Goal: Information Seeking & Learning: Find specific fact

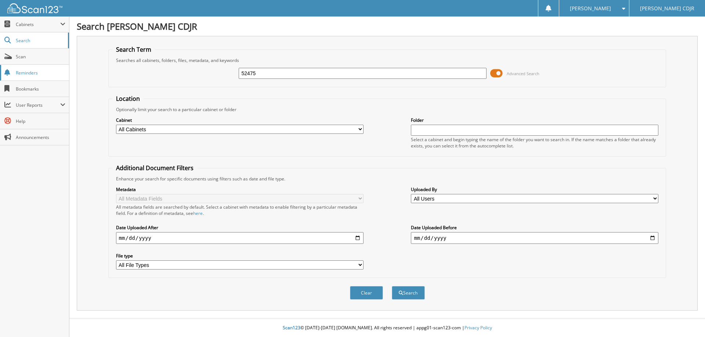
type input "52475"
click at [392, 286] on button "Search" at bounding box center [408, 293] width 33 height 14
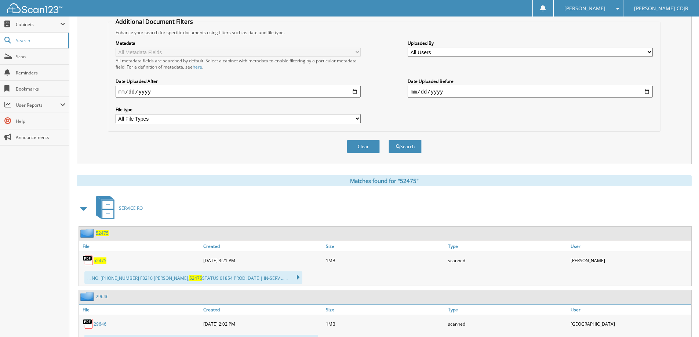
scroll to position [147, 0]
click at [101, 260] on span "52475" at bounding box center [100, 260] width 13 height 6
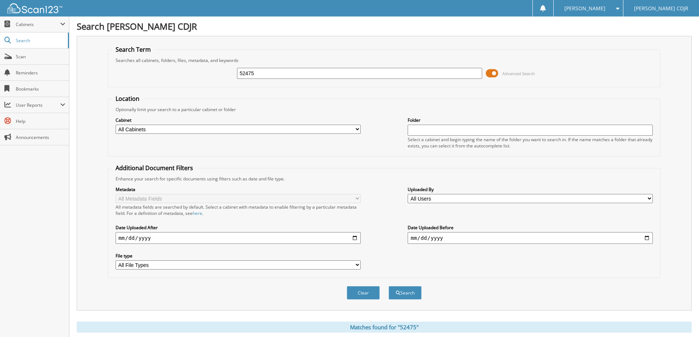
drag, startPoint x: 263, startPoint y: 76, endPoint x: 207, endPoint y: 75, distance: 55.8
click at [209, 75] on div "52475 Advanced Search" at bounding box center [384, 74] width 545 height 20
type input "50336"
click at [389, 286] on button "Search" at bounding box center [405, 293] width 33 height 14
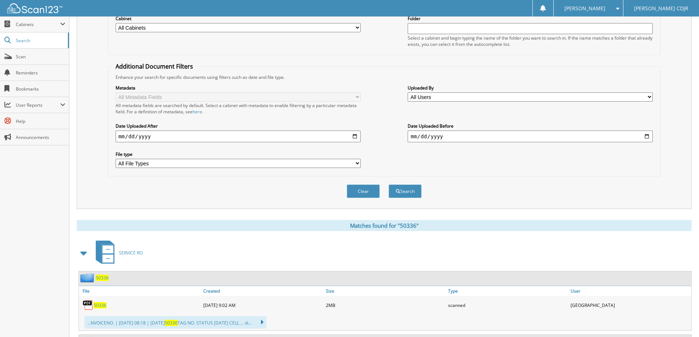
scroll to position [110, 0]
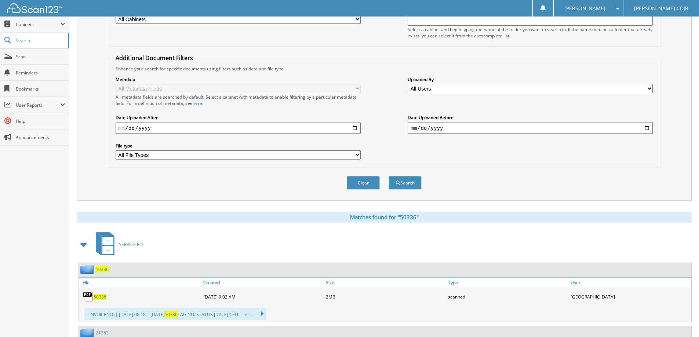
click at [102, 267] on span "50336" at bounding box center [102, 270] width 13 height 6
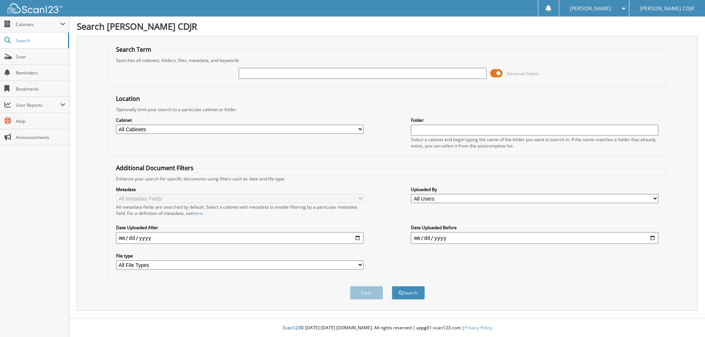
click at [255, 75] on input "text" at bounding box center [362, 73] width 247 height 11
type input "54081"
click at [392, 286] on button "Search" at bounding box center [408, 293] width 33 height 14
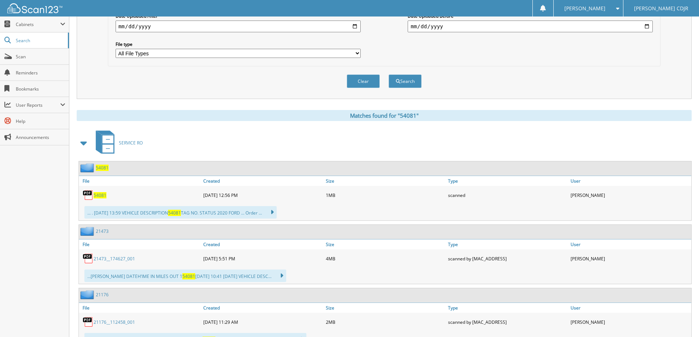
scroll to position [220, 0]
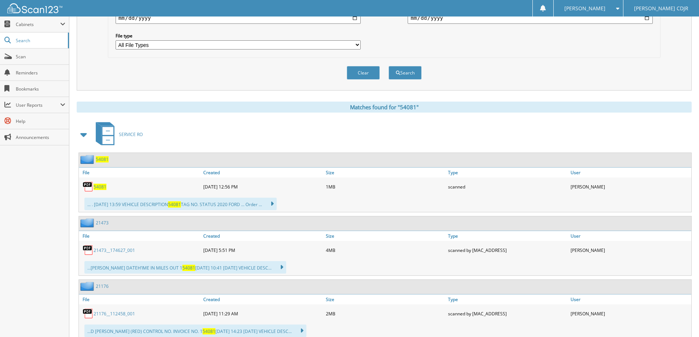
click at [105, 161] on span "54081" at bounding box center [102, 159] width 13 height 6
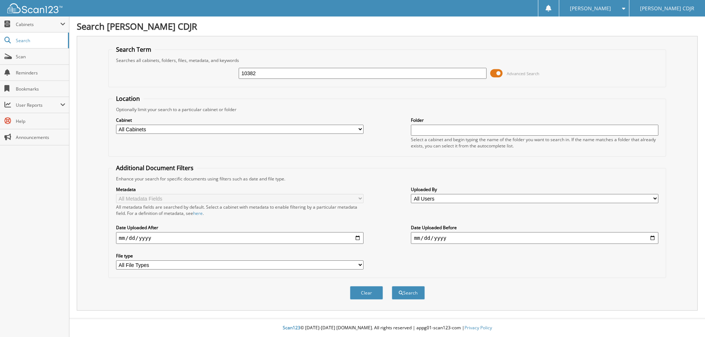
type input "10382"
click at [392, 286] on button "Search" at bounding box center [408, 293] width 33 height 14
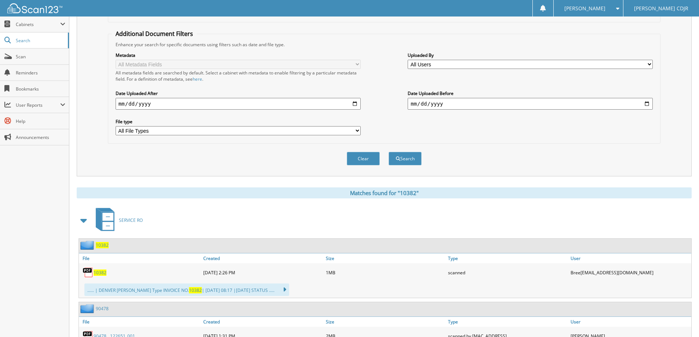
scroll to position [147, 0]
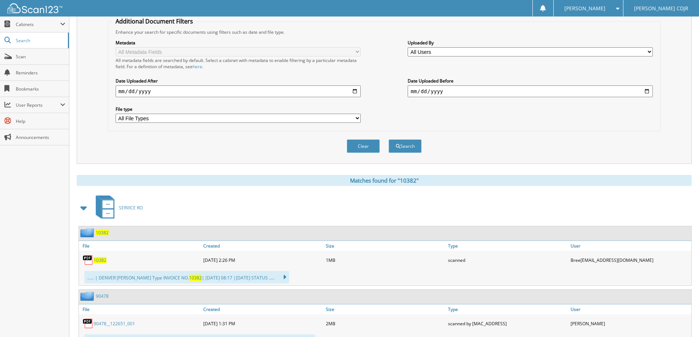
click at [101, 232] on span "10382" at bounding box center [102, 233] width 13 height 6
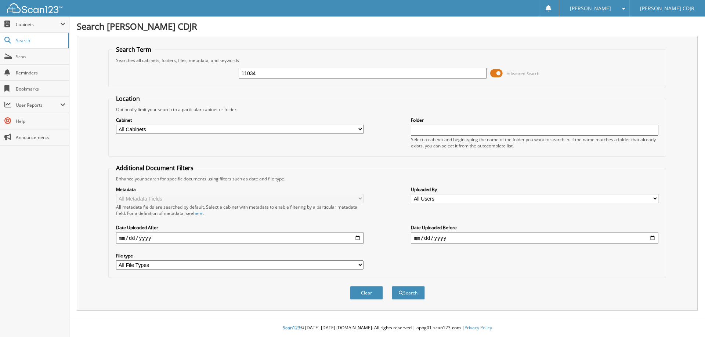
type input "11034"
click at [392, 286] on button "Search" at bounding box center [408, 293] width 33 height 14
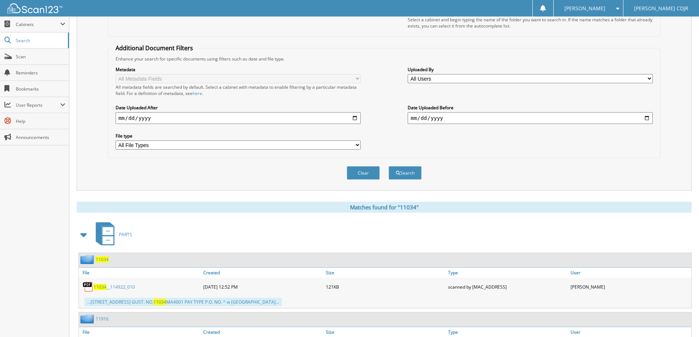
scroll to position [147, 0]
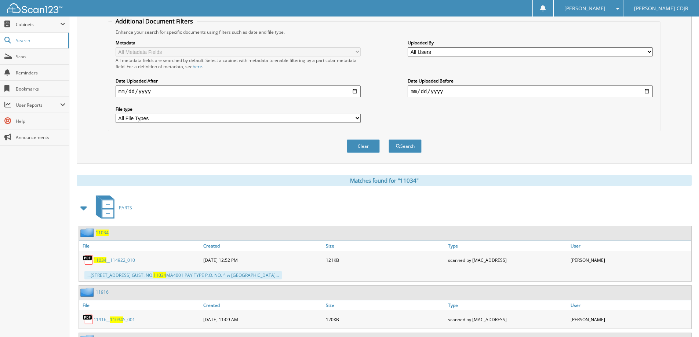
click at [106, 231] on span "11034" at bounding box center [102, 233] width 13 height 6
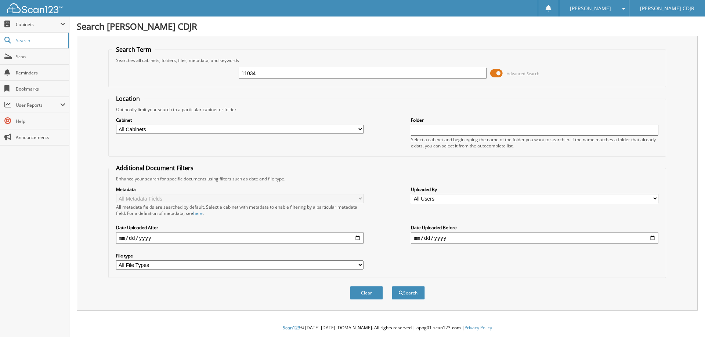
type input "11034"
click at [392, 286] on button "Search" at bounding box center [408, 293] width 33 height 14
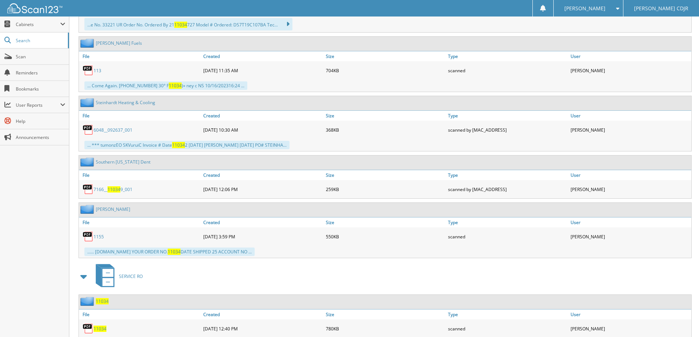
scroll to position [955, 0]
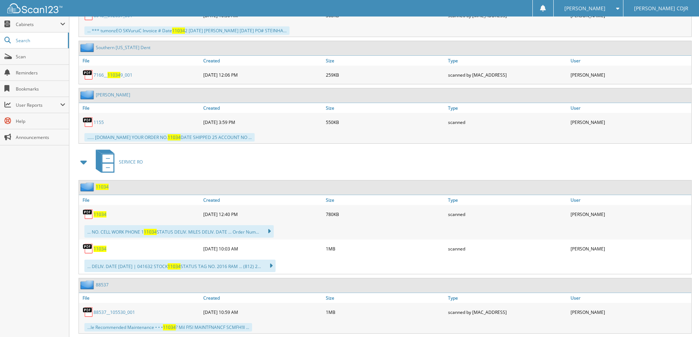
click at [105, 186] on span "11034" at bounding box center [102, 187] width 13 height 6
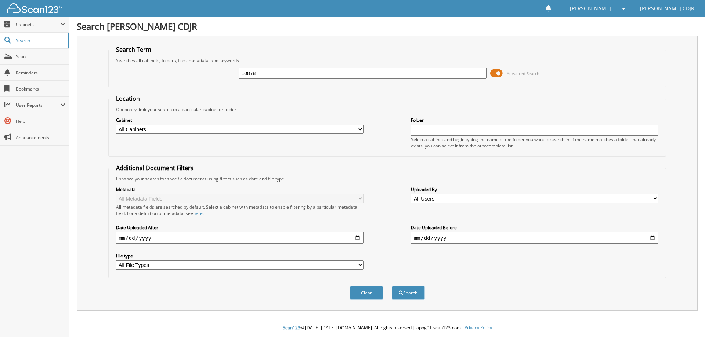
type input "10878"
click at [392, 286] on button "Search" at bounding box center [408, 293] width 33 height 14
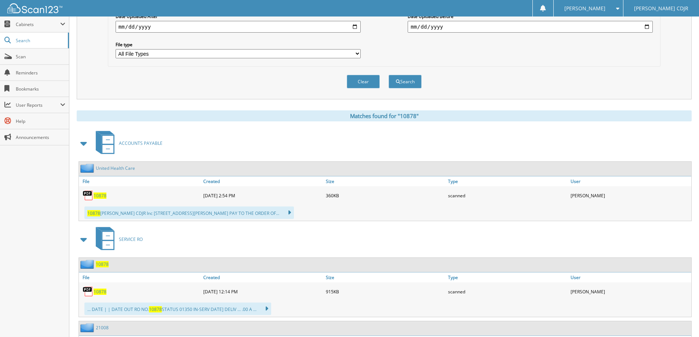
scroll to position [220, 0]
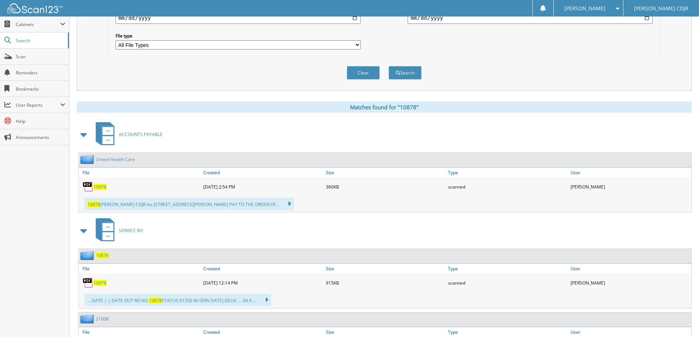
click at [105, 254] on span "10878" at bounding box center [102, 256] width 13 height 6
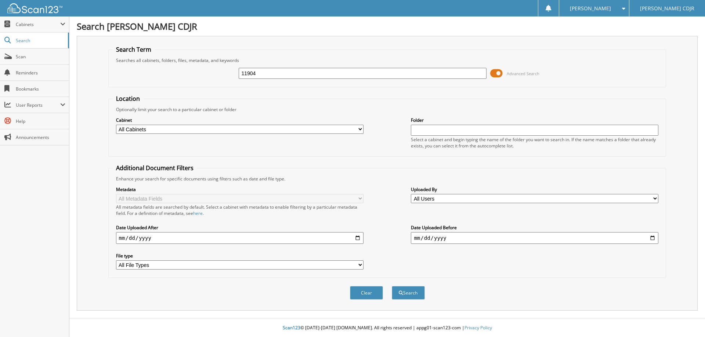
type input "11904"
click at [392, 286] on button "Search" at bounding box center [408, 293] width 33 height 14
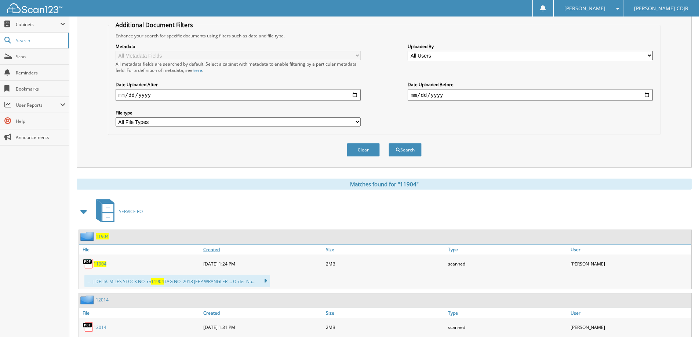
scroll to position [147, 0]
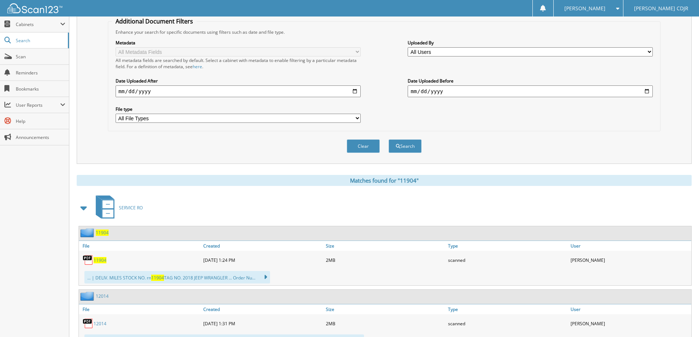
click at [101, 232] on span "11904" at bounding box center [102, 233] width 13 height 6
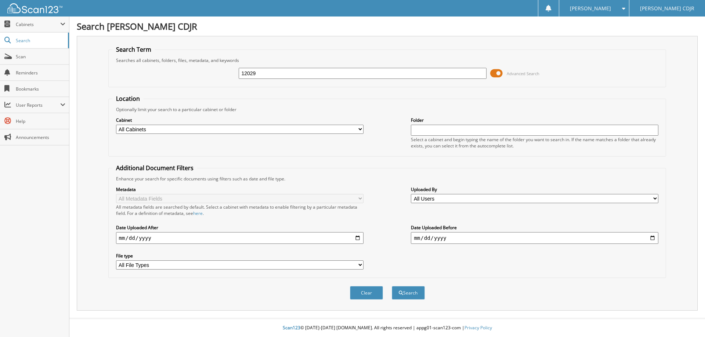
type input "12029"
click at [392, 286] on button "Search" at bounding box center [408, 293] width 33 height 14
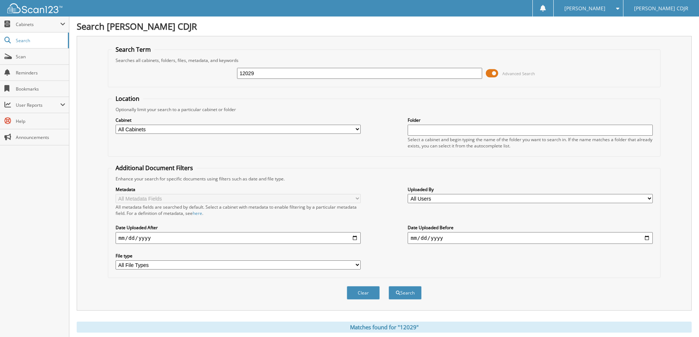
click at [206, 129] on select "All Cabinets ACCOUNTS PAYABLE ACCOUNTS RECEIVABLE BODY SHOP RO CASH RECEIPTS CH…" at bounding box center [238, 129] width 245 height 9
select select "27935"
click at [116, 125] on select "All Cabinets ACCOUNTS PAYABLE ACCOUNTS RECEIVABLE BODY SHOP RO CASH RECEIPTS CH…" at bounding box center [238, 129] width 245 height 9
click at [407, 293] on button "Search" at bounding box center [405, 293] width 33 height 14
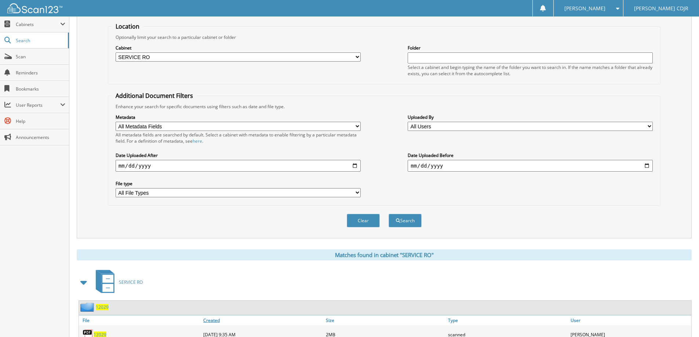
scroll to position [184, 0]
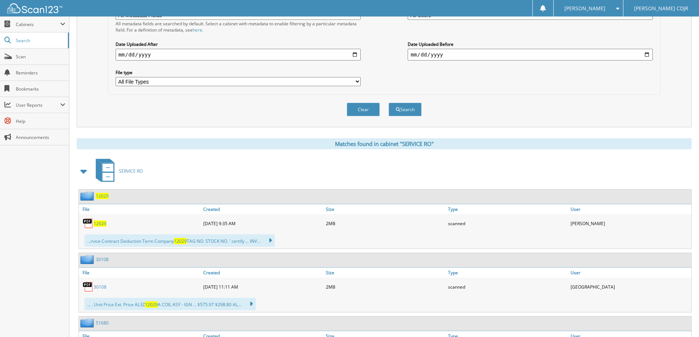
click at [98, 195] on span "12029" at bounding box center [102, 196] width 13 height 6
